Goal: Information Seeking & Learning: Learn about a topic

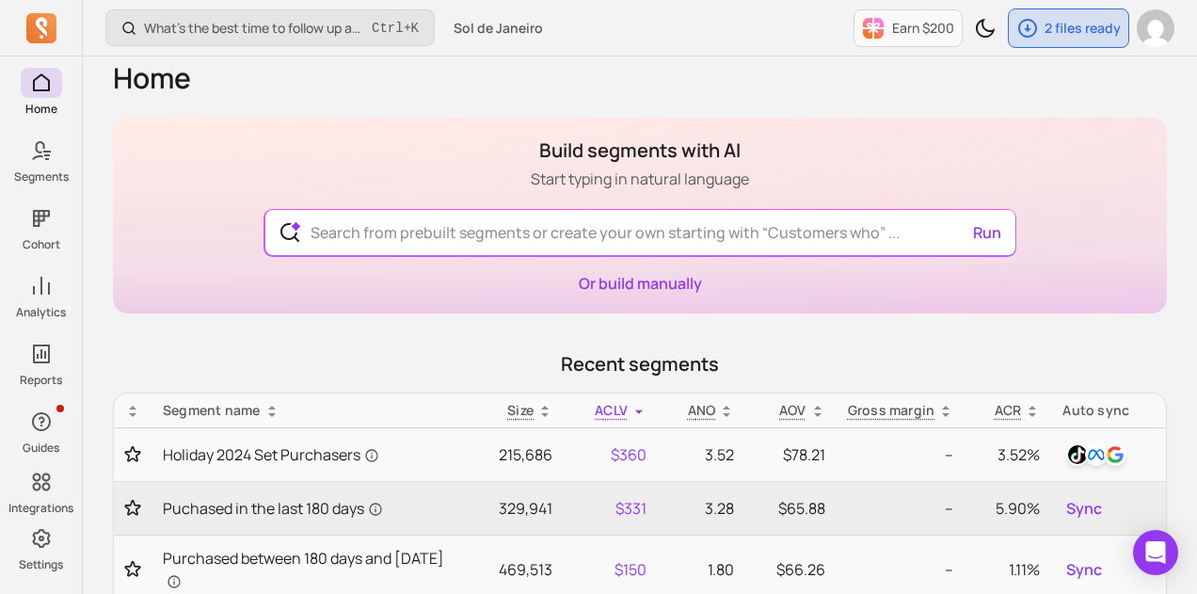
scroll to position [17, 0]
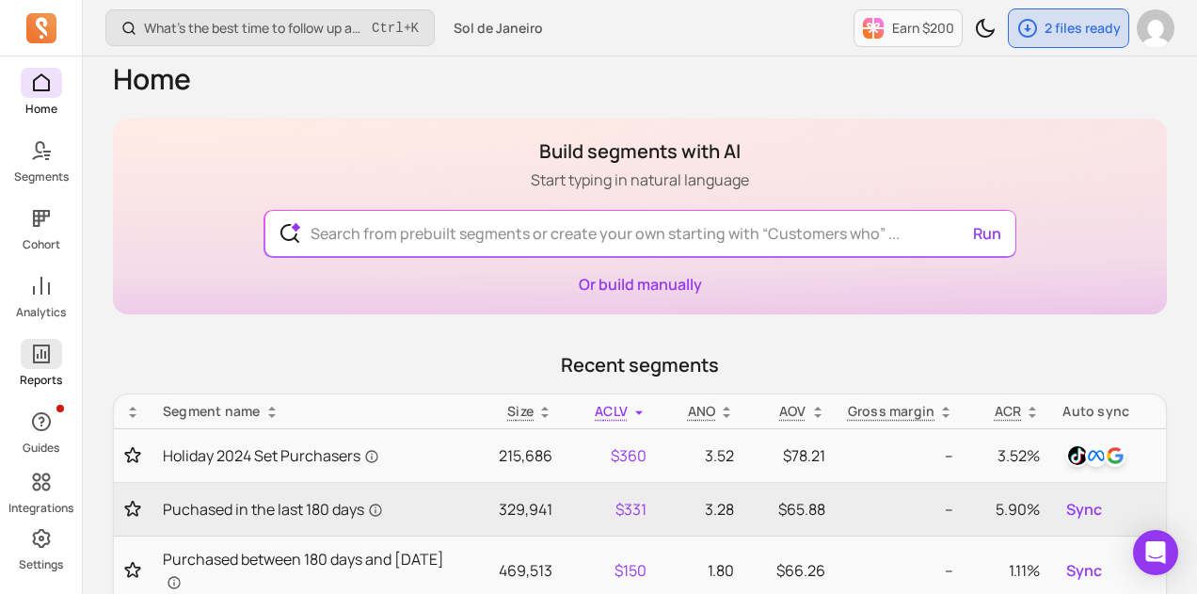
click at [43, 344] on icon at bounding box center [41, 353] width 17 height 19
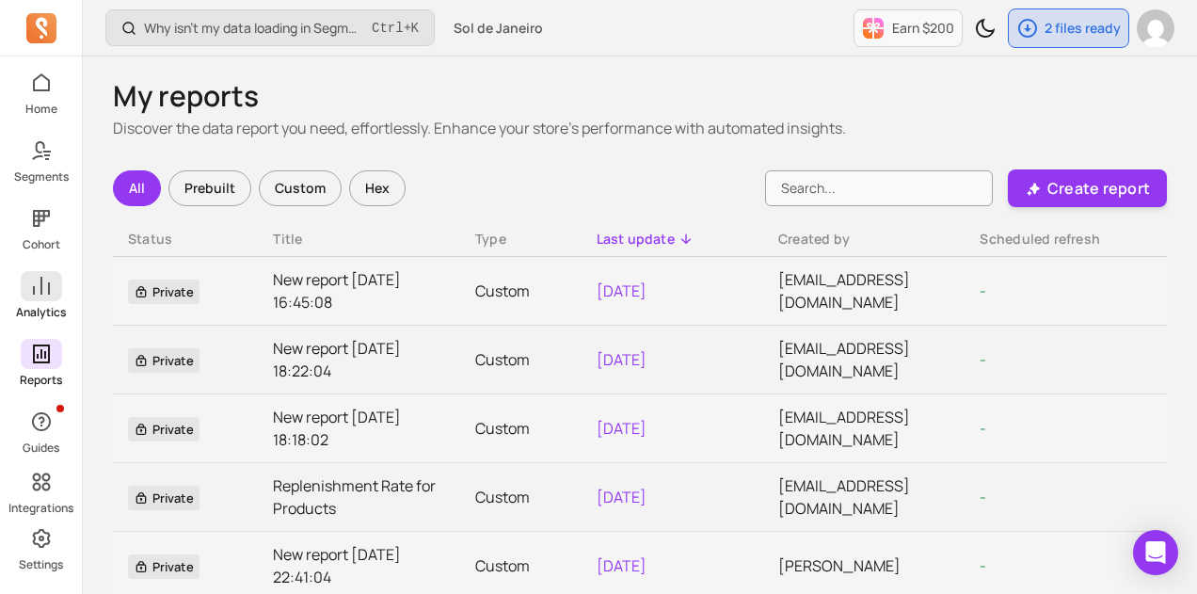
click at [52, 298] on span at bounding box center [41, 286] width 41 height 30
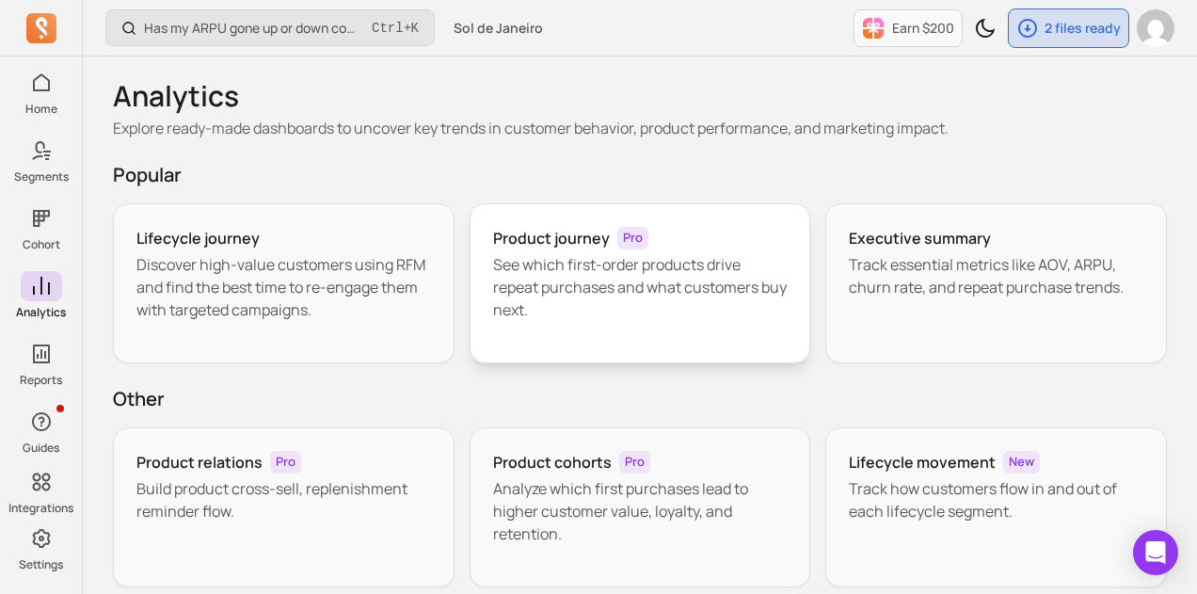
click at [597, 231] on h3 "Product journey" at bounding box center [551, 238] width 117 height 23
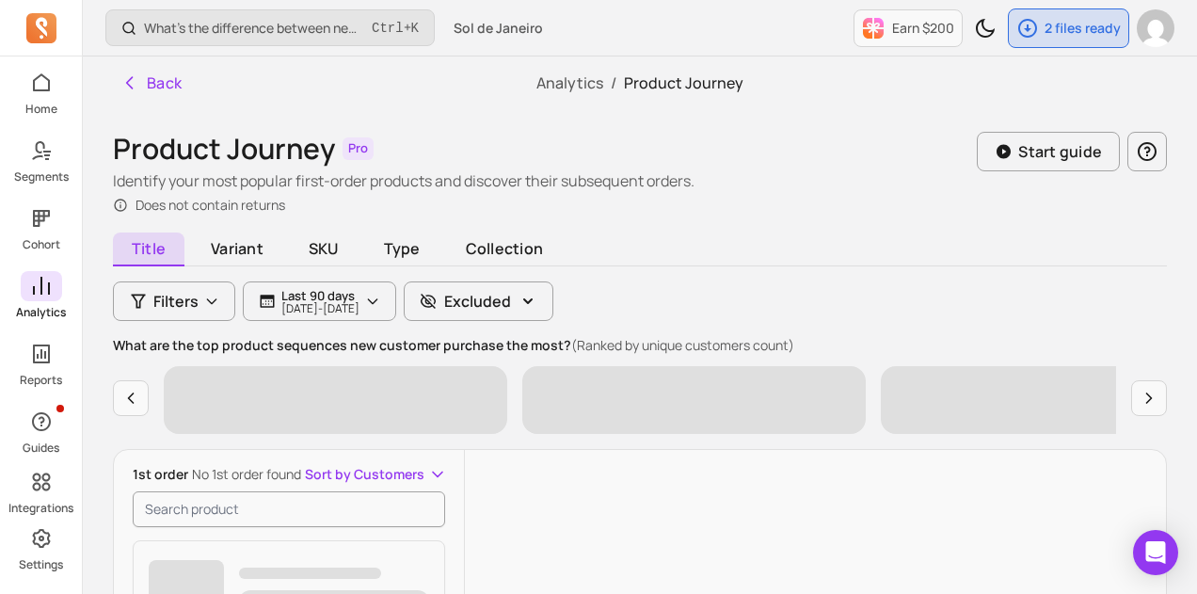
click at [51, 296] on icon at bounding box center [41, 286] width 23 height 23
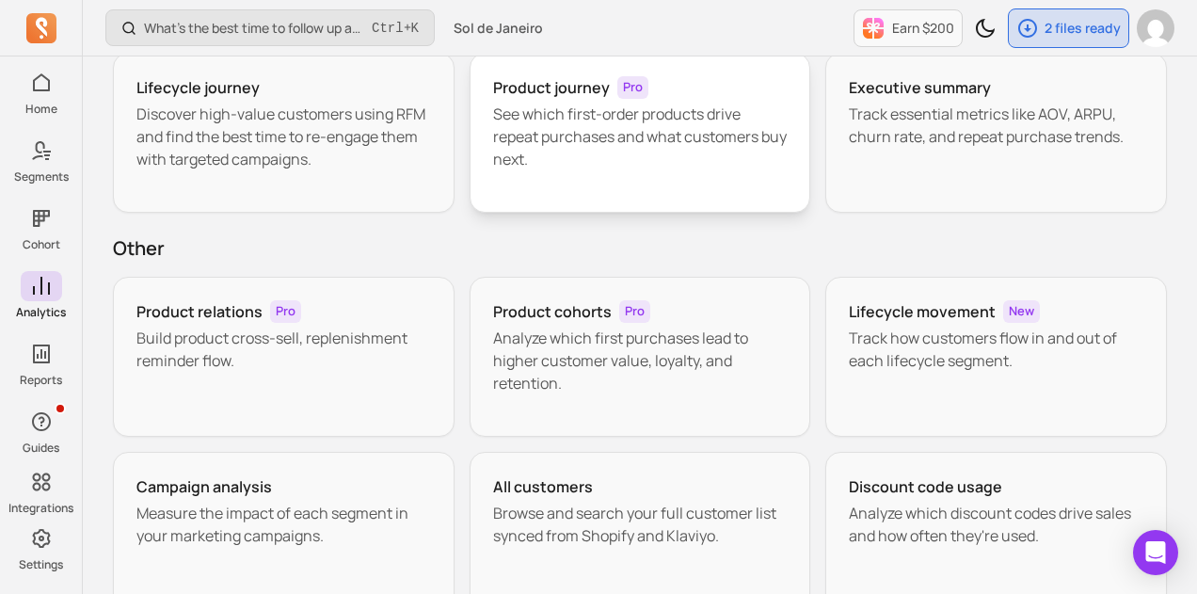
scroll to position [154, 0]
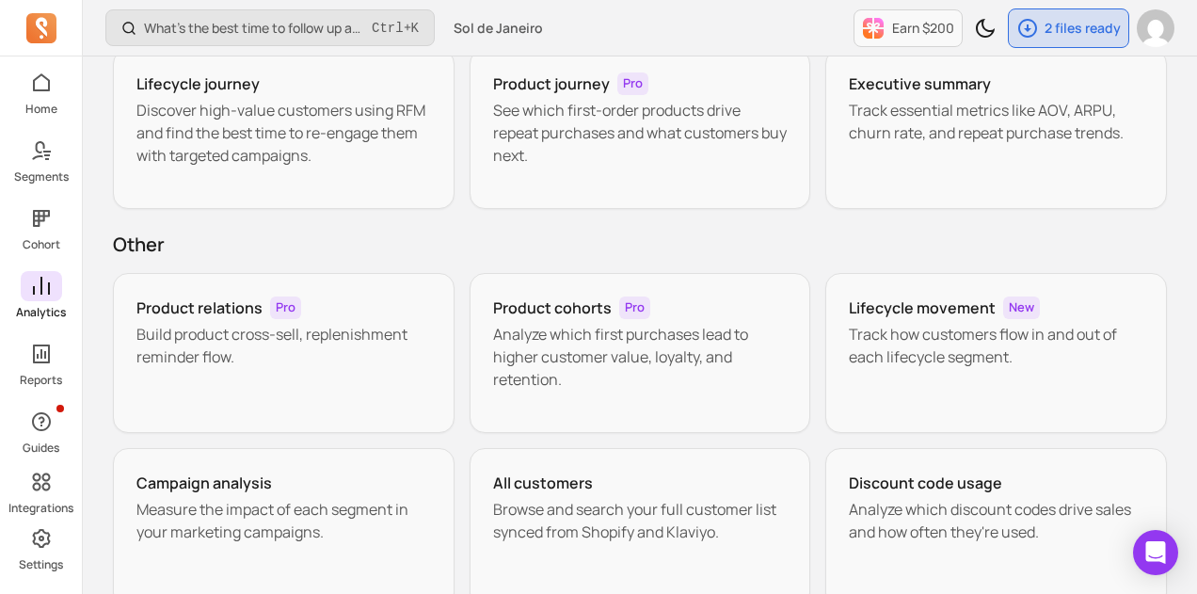
click at [41, 293] on icon at bounding box center [41, 286] width 17 height 18
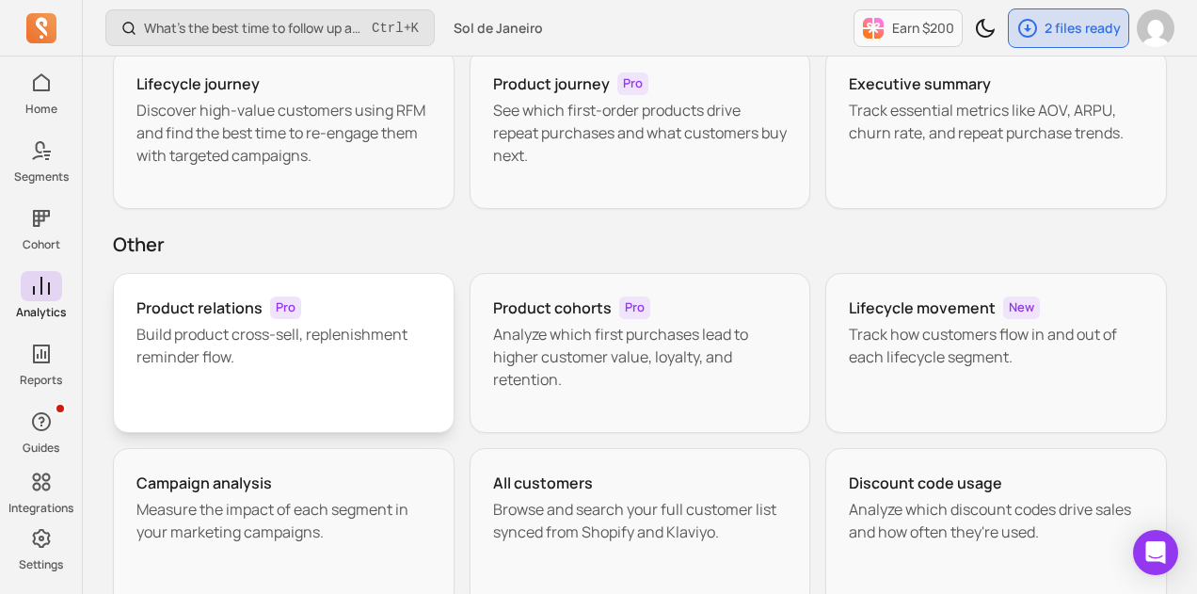
click at [267, 308] on div "Product relations Pro" at bounding box center [283, 307] width 294 height 23
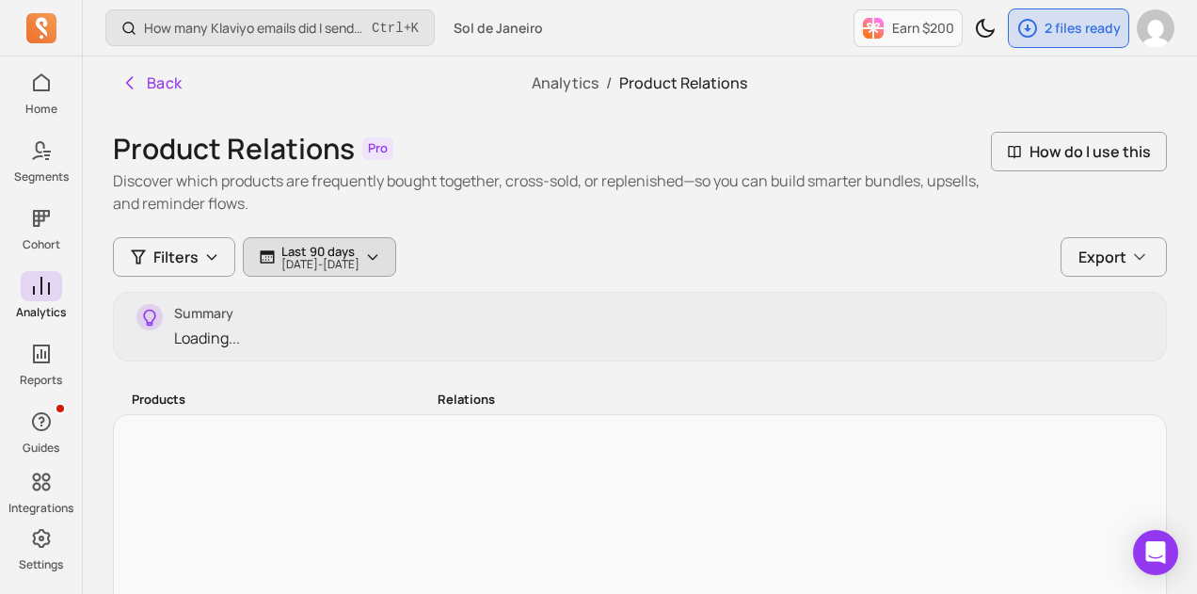
click at [329, 259] on p "[DATE] - [DATE]" at bounding box center [320, 264] width 78 height 11
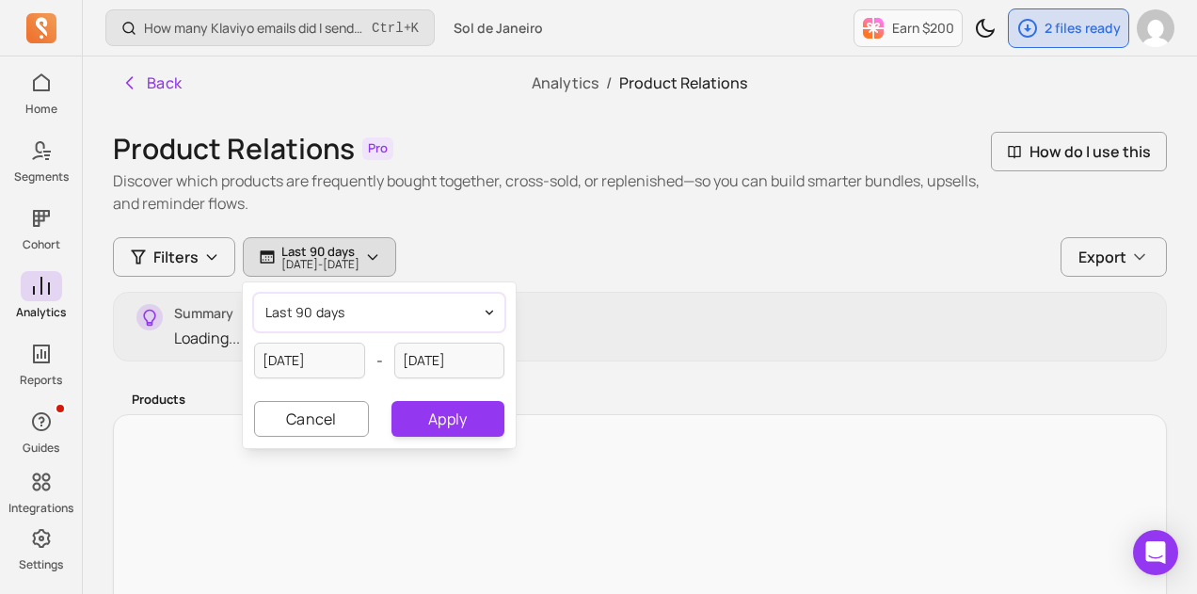
click at [367, 316] on button "last 90 days" at bounding box center [379, 313] width 250 height 38
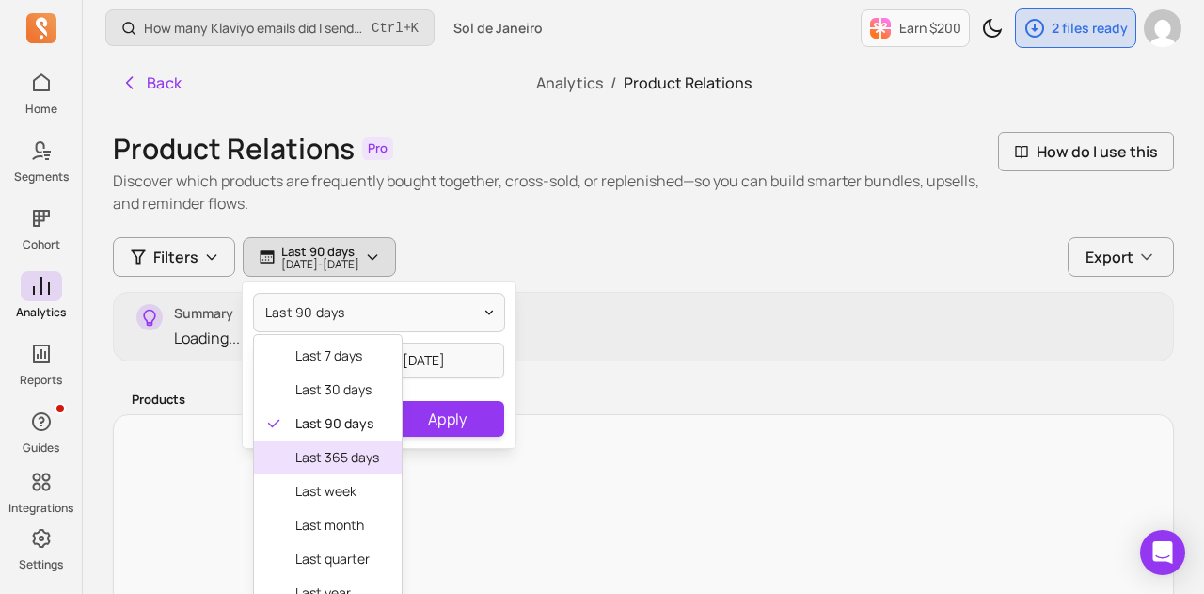
click at [367, 448] on span "last 365 days" at bounding box center [337, 457] width 84 height 19
type input "[DATE]"
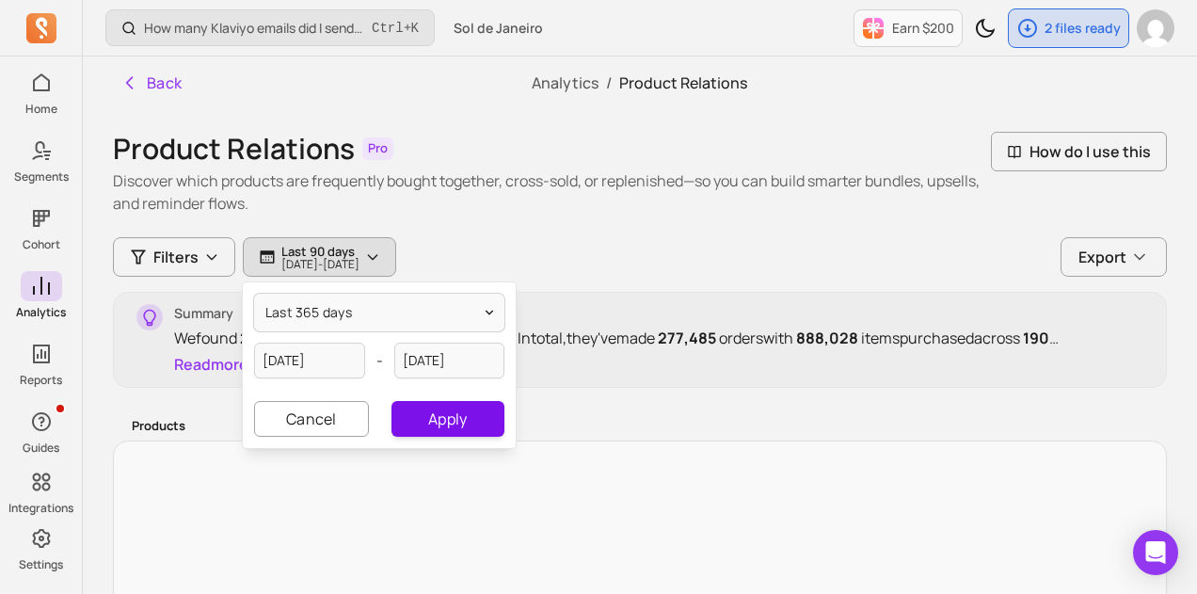
click at [420, 415] on button "Apply" at bounding box center [447, 419] width 113 height 36
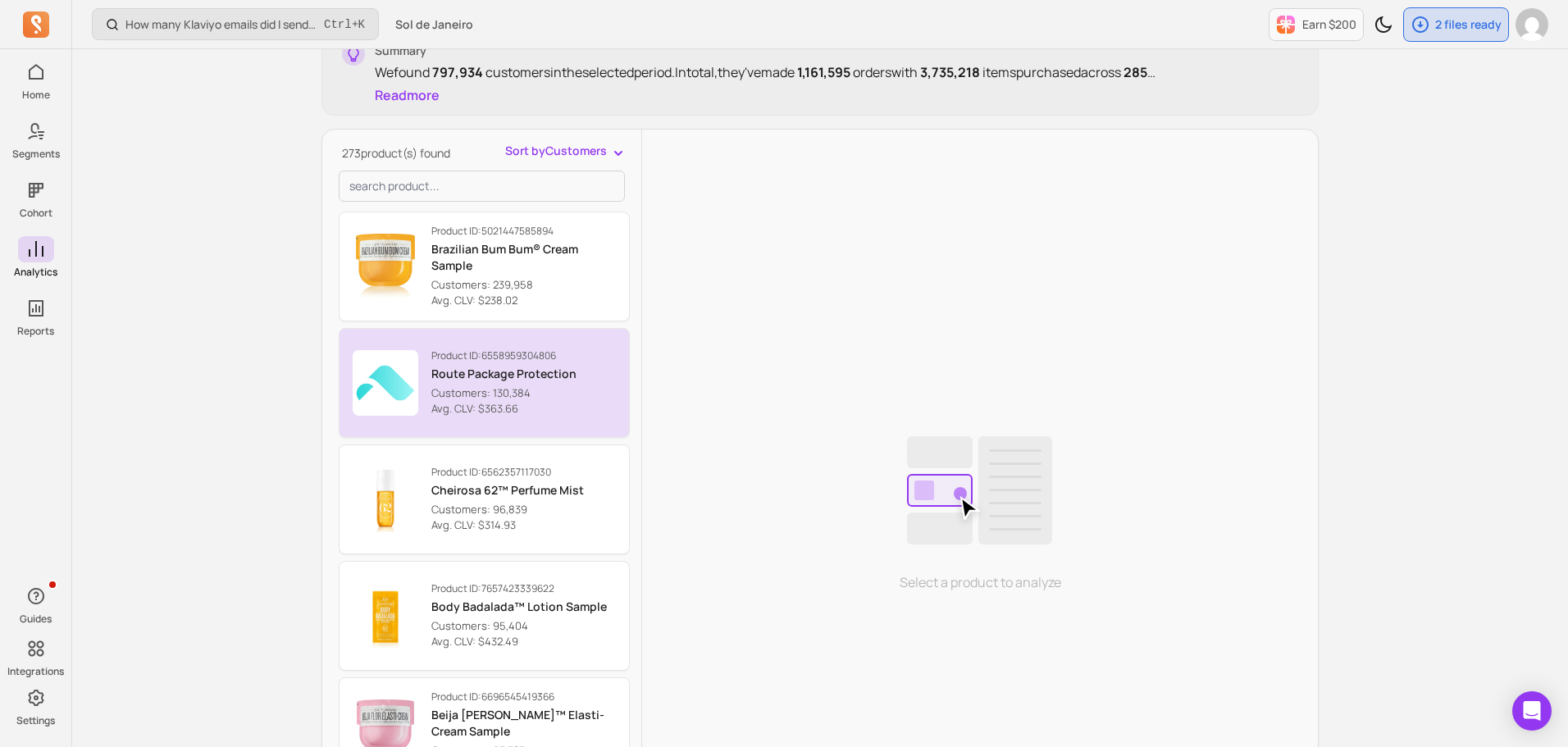
scroll to position [246, 0]
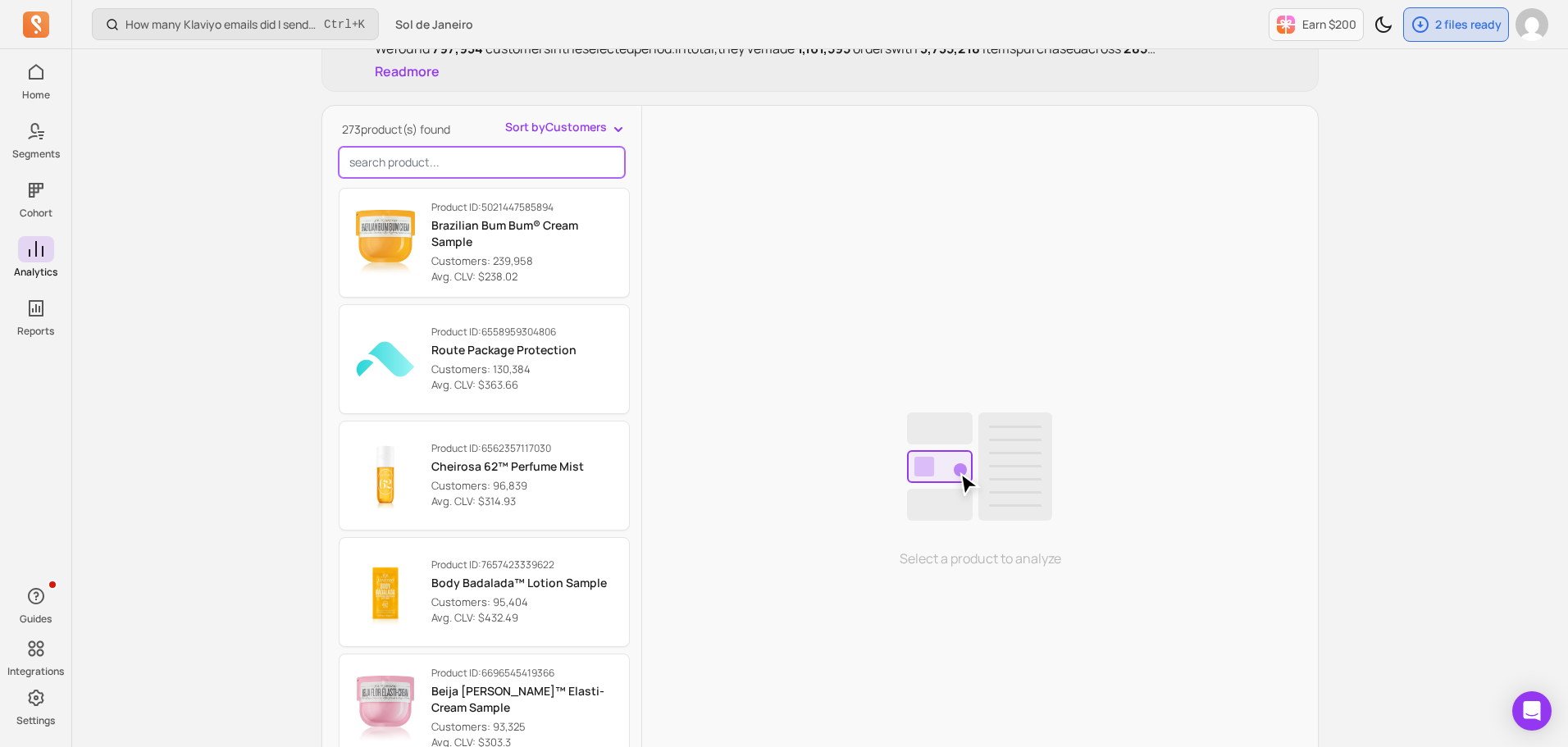
click at [390, 163] on input "search product" at bounding box center [482, 162] width 286 height 31
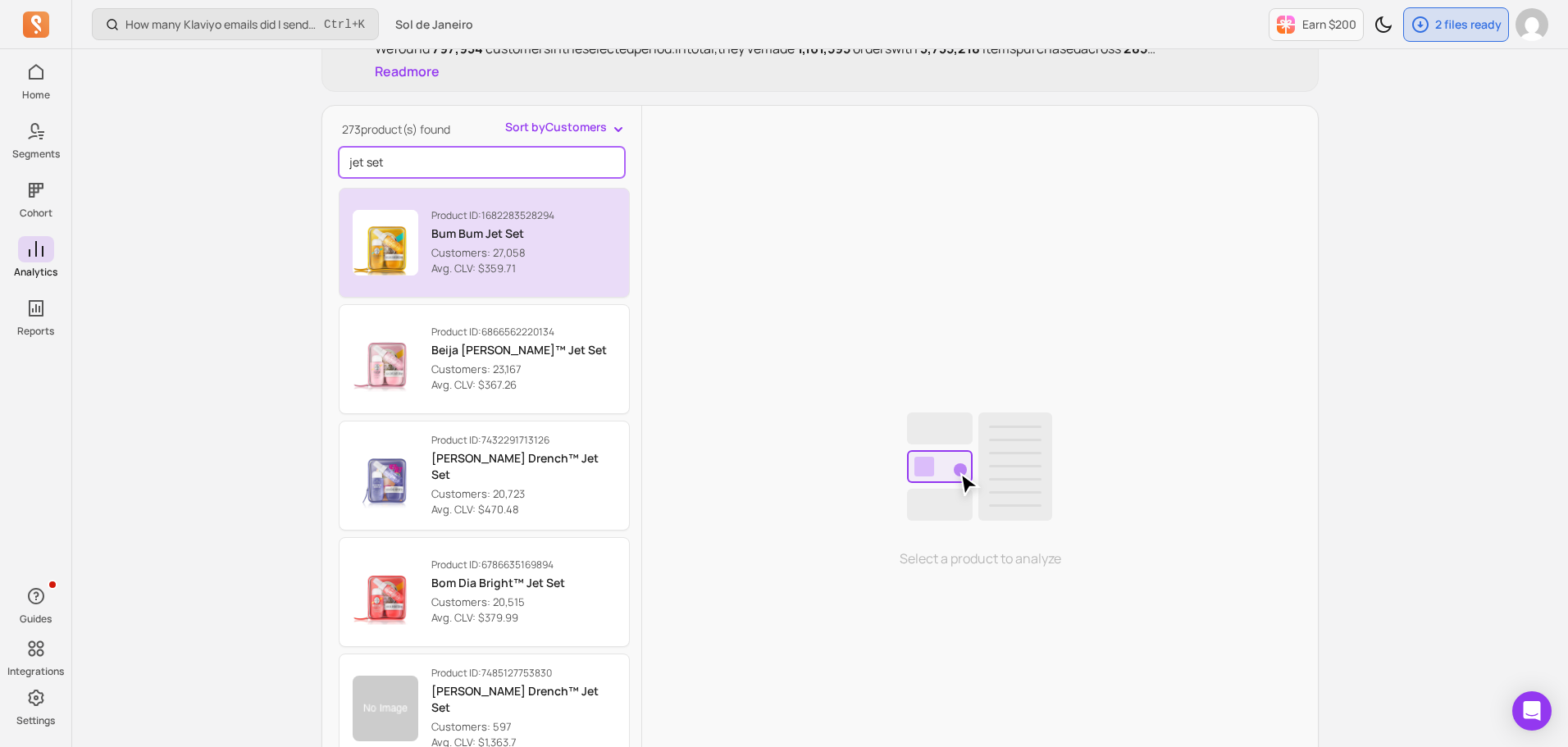
type input "jet set"
click at [510, 221] on p "Product ID: 1682283528294" at bounding box center [492, 215] width 123 height 13
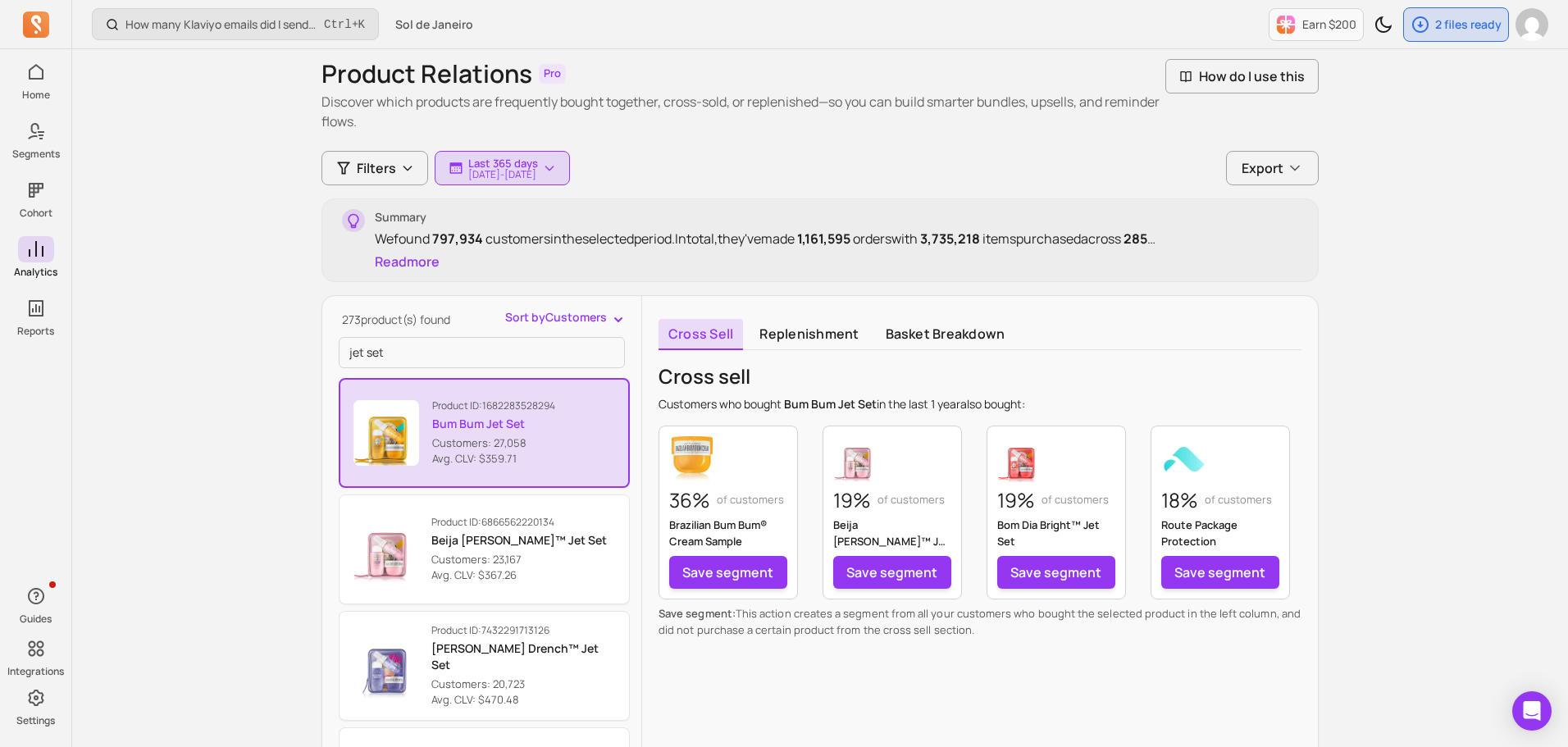
scroll to position [82, 0]
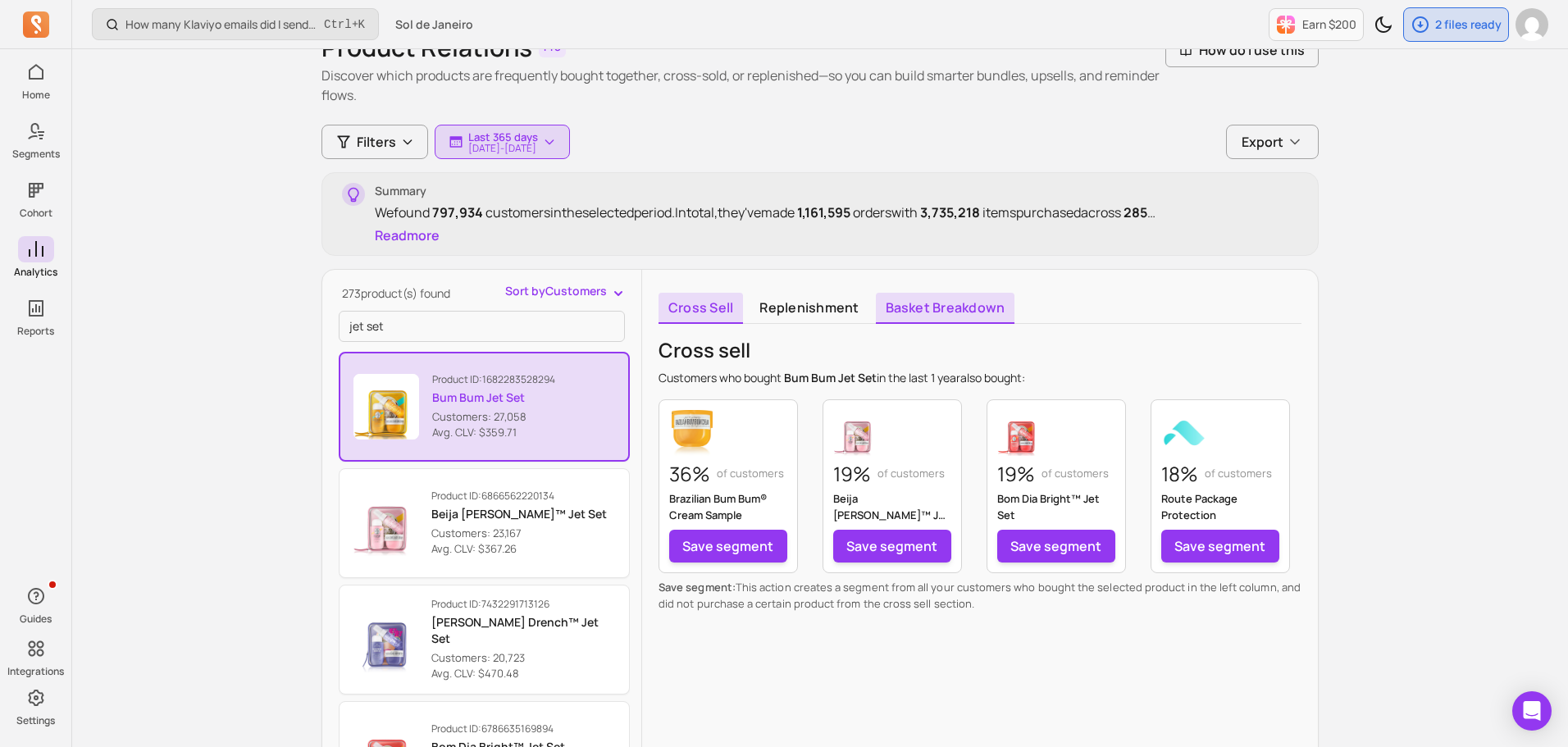
click at [916, 303] on link "Basket breakdown" at bounding box center [946, 309] width 139 height 31
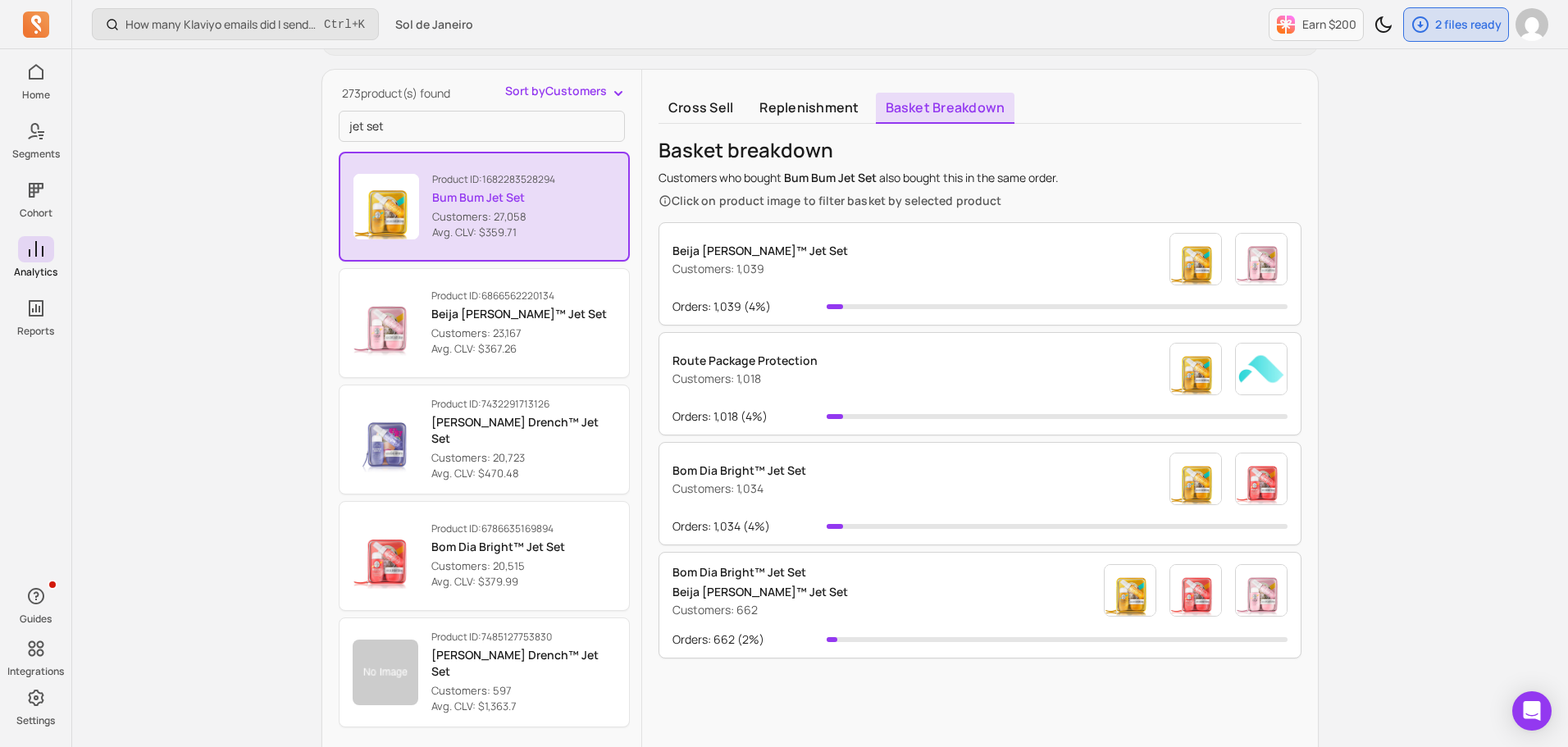
scroll to position [246, 0]
